Goal: Find contact information: Find contact information

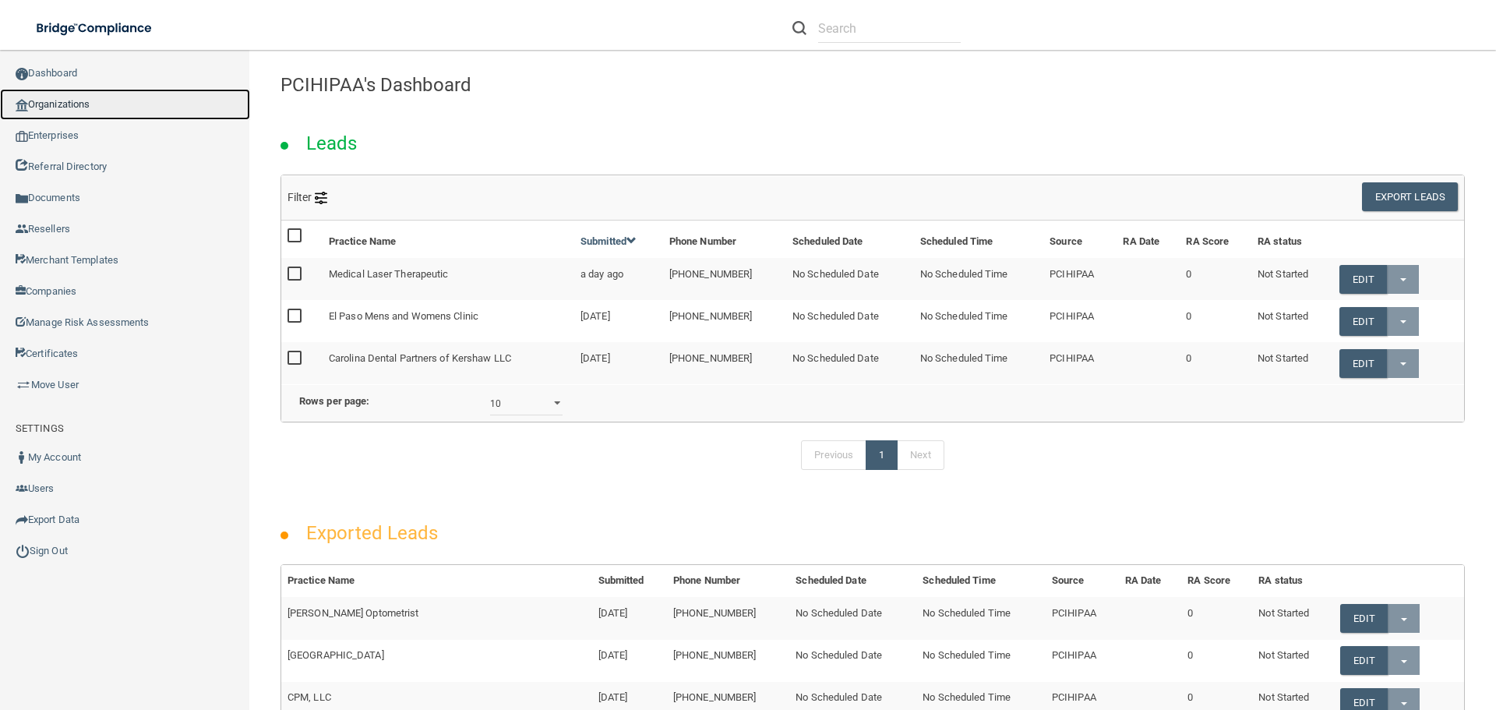
click at [93, 109] on link "Organizations" at bounding box center [125, 104] width 250 height 31
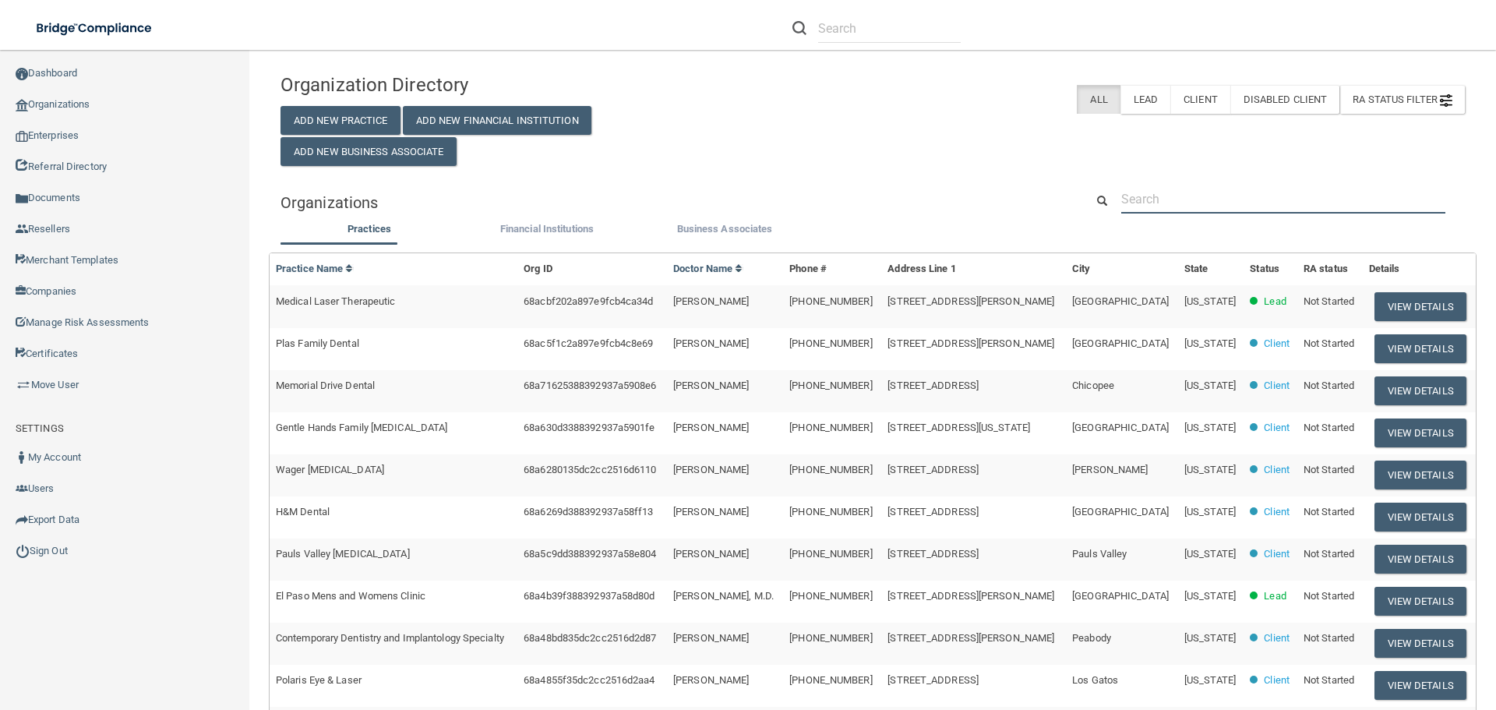
click at [1165, 198] on input "text" at bounding box center [1283, 199] width 324 height 29
paste input "Contemporary Dentistry and Implantology Specialty"
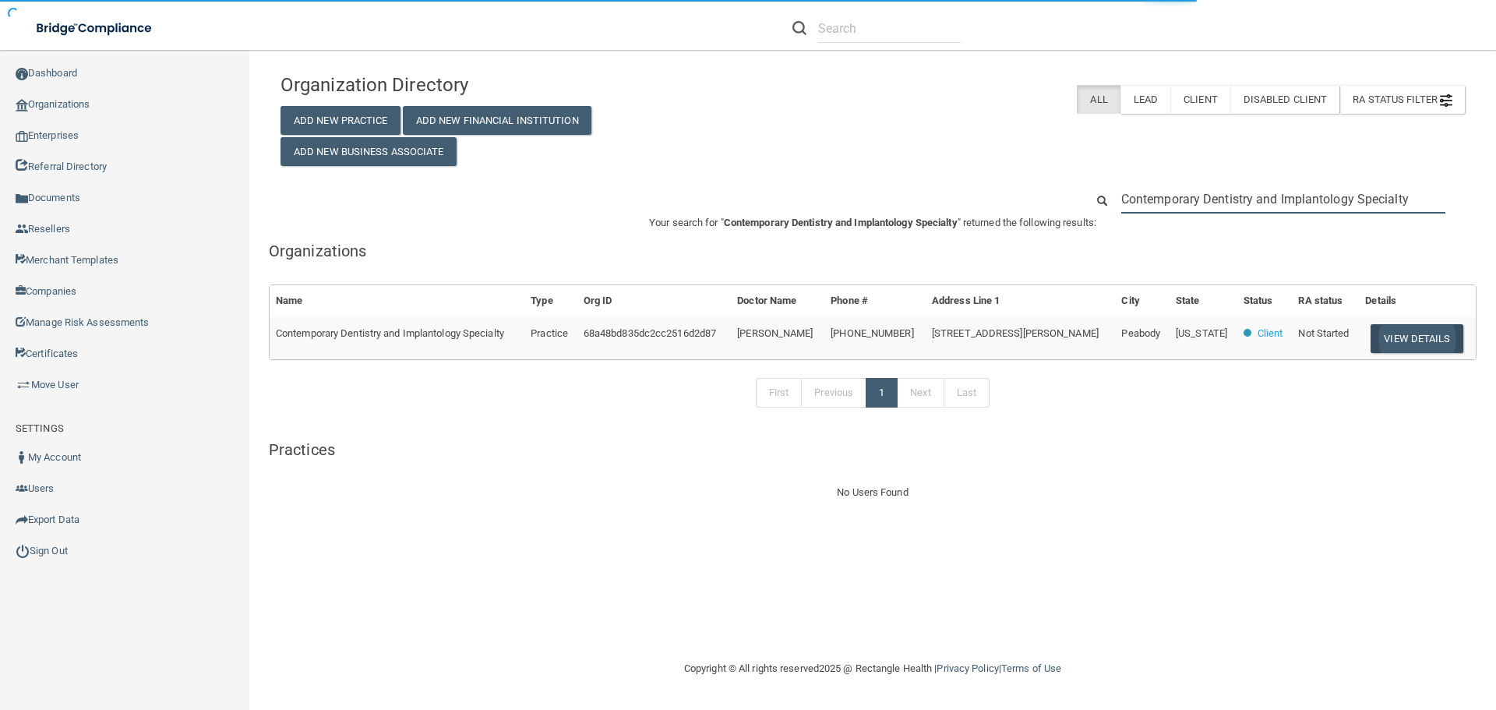
type input "Contemporary Dentistry and Implantology Specialty"
click at [1401, 339] on button "View Details" at bounding box center [1416, 338] width 92 height 29
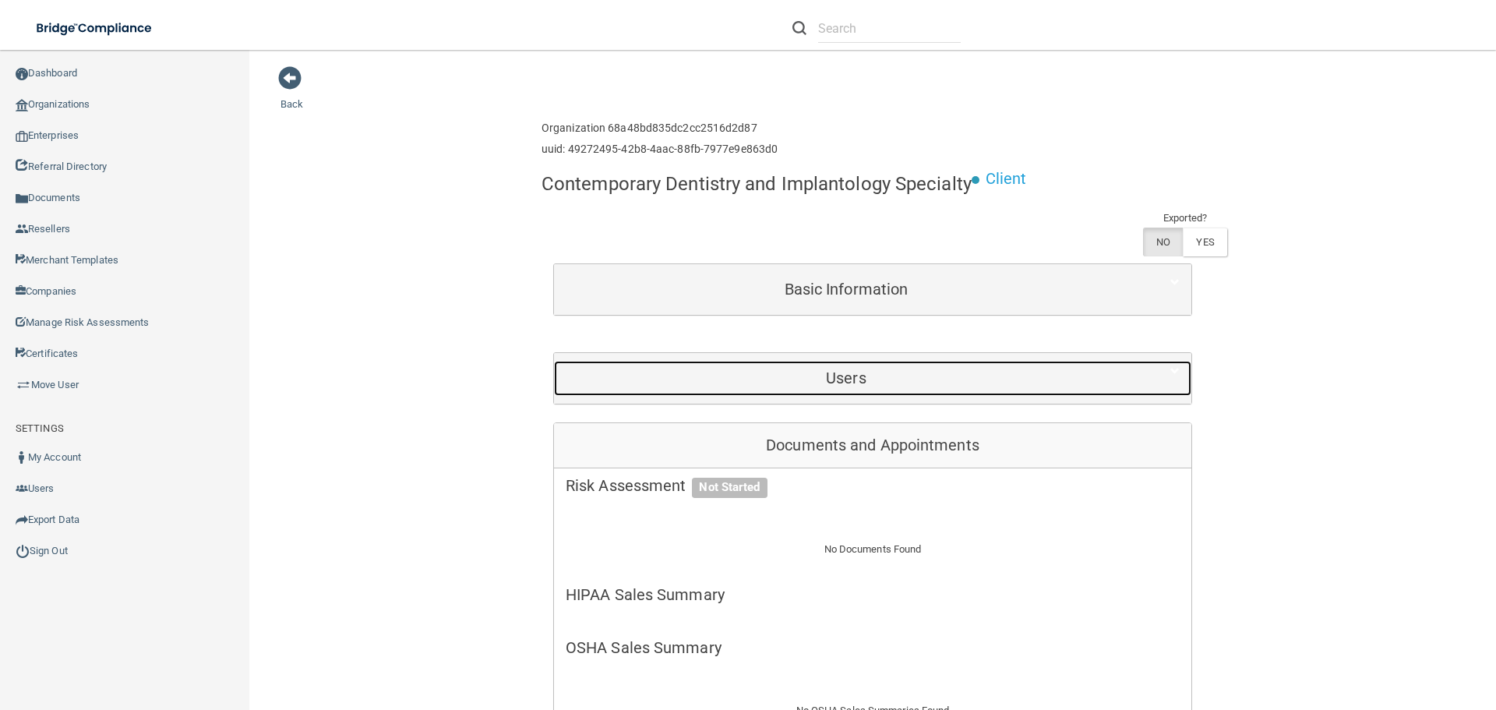
click at [869, 383] on h5 "Users" at bounding box center [846, 377] width 561 height 17
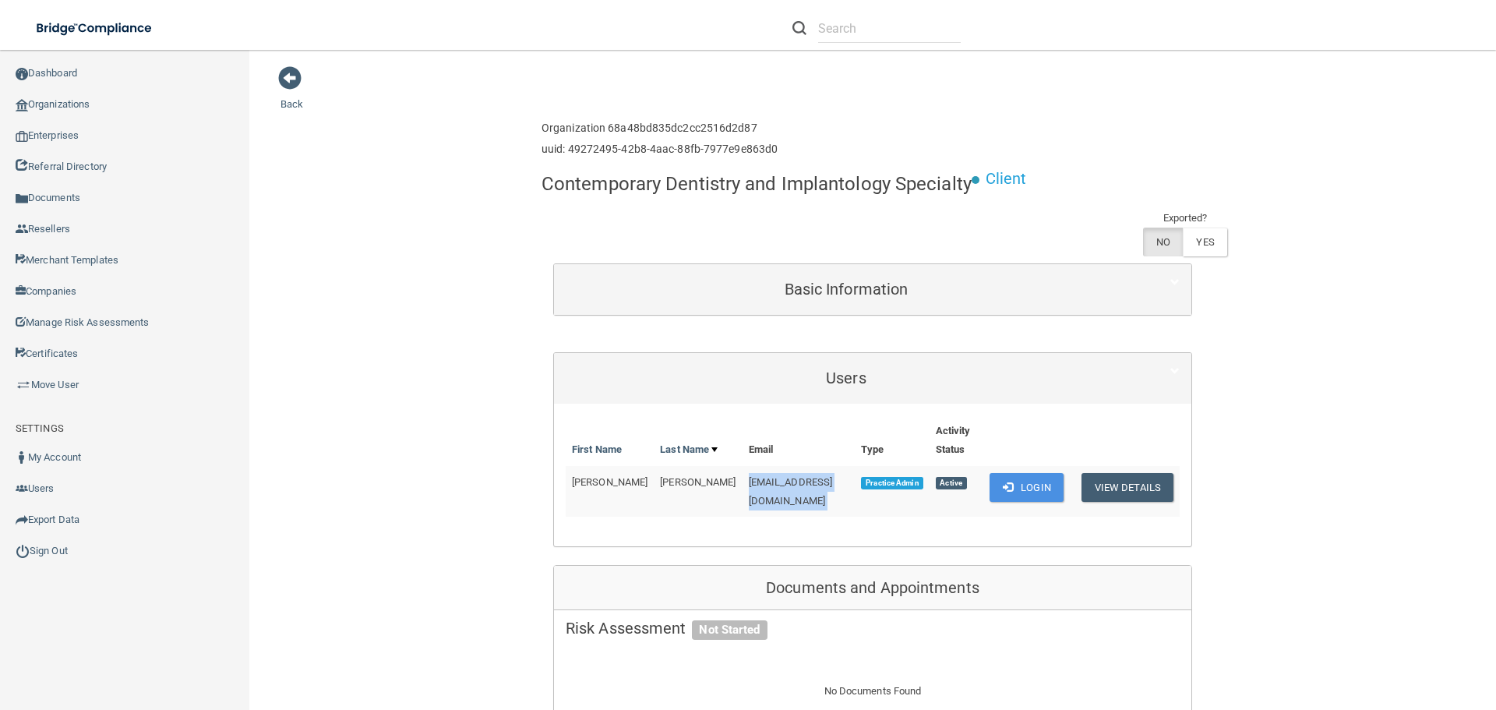
drag, startPoint x: 665, startPoint y: 482, endPoint x: 856, endPoint y: 488, distance: 191.7
click at [856, 488] on tr "[PERSON_NAME] [EMAIL_ADDRESS][DOMAIN_NAME] Practice Admin Active Login View Det…" at bounding box center [873, 491] width 614 height 51
copy td "[EMAIL_ADDRESS][DOMAIN_NAME]"
